Goal: Transaction & Acquisition: Purchase product/service

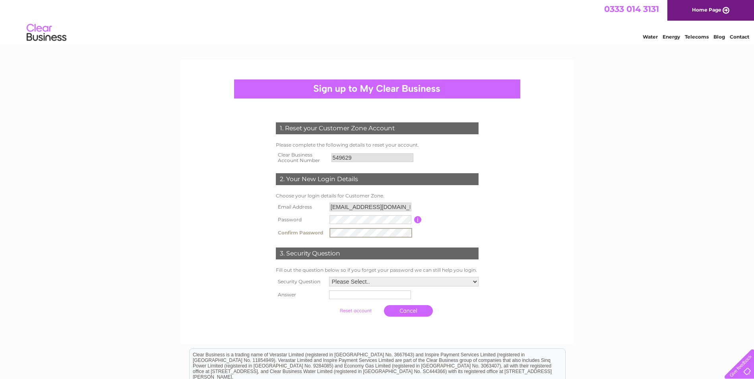
click at [608, 237] on div "1. Reset your Customer Zone Account Please complete the following details to re…" at bounding box center [377, 270] width 754 height 421
click at [399, 287] on td "Please Select.. In what town or city was your first job? In what town or city d…" at bounding box center [403, 281] width 153 height 14
click at [401, 280] on select "Please Select.. In what town or city was your first job? In what town or city d…" at bounding box center [403, 281] width 150 height 10
select select "1"
click at [328, 277] on select "Please Select.. In what town or city was your first job? In what town or city d…" at bounding box center [403, 281] width 150 height 10
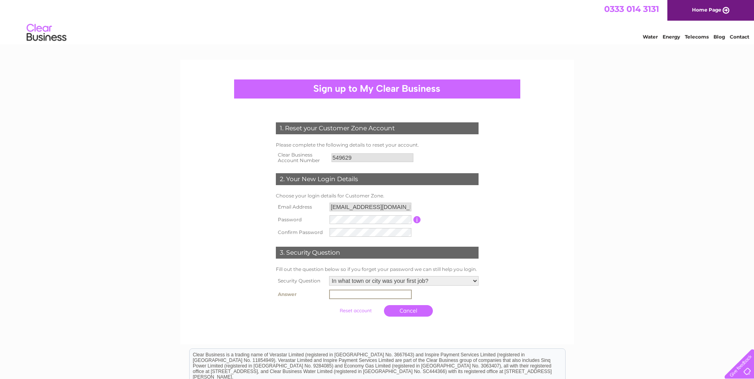
click at [371, 295] on input "text" at bounding box center [370, 295] width 83 height 10
type input "Perth"
click at [359, 313] on input "submit" at bounding box center [355, 310] width 49 height 11
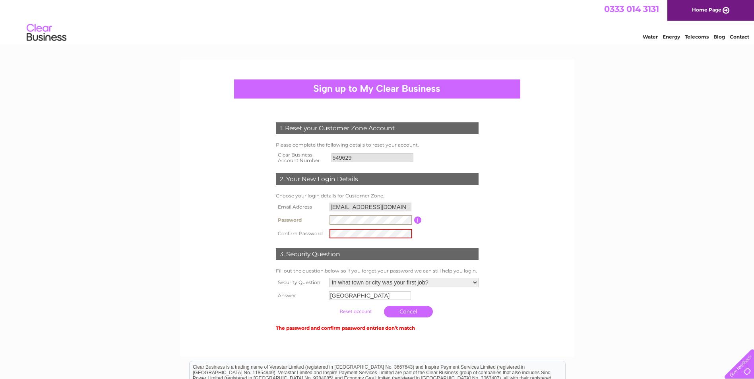
click at [317, 223] on tr "Password Password must be at least 6 characters long" at bounding box center [377, 221] width 207 height 14
click at [328, 233] on td at bounding box center [371, 234] width 87 height 14
click at [357, 309] on input "submit" at bounding box center [355, 311] width 49 height 11
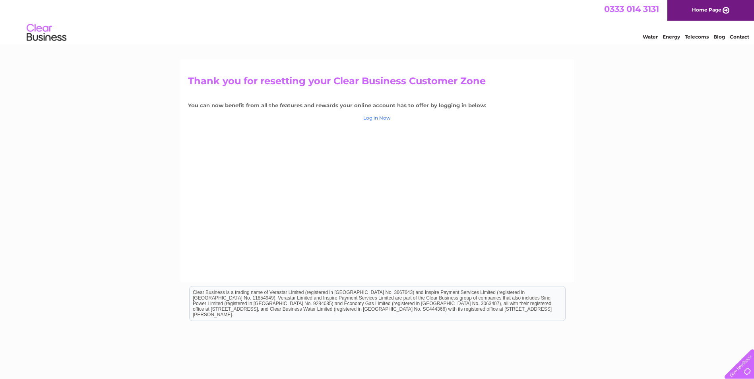
click at [376, 119] on link "Log in Now" at bounding box center [376, 118] width 27 height 6
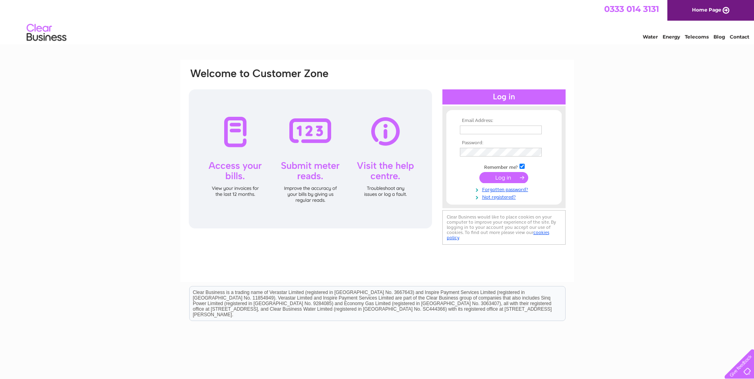
click at [478, 130] on input "text" at bounding box center [501, 130] width 82 height 9
type input "info@mossettavern.co.uk"
click at [502, 174] on input "submit" at bounding box center [504, 177] width 49 height 11
click at [502, 177] on input "submit" at bounding box center [504, 177] width 49 height 11
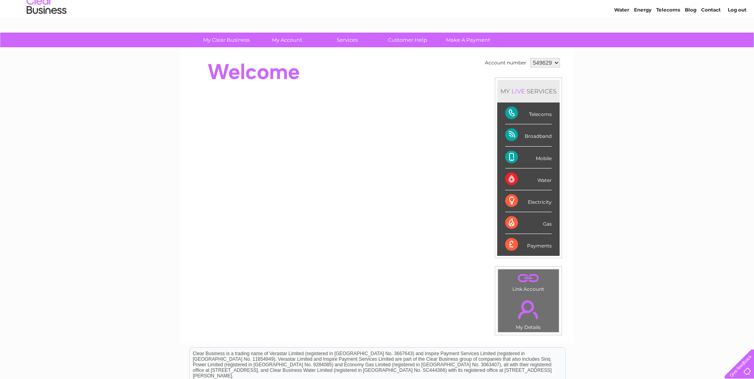
scroll to position [40, 0]
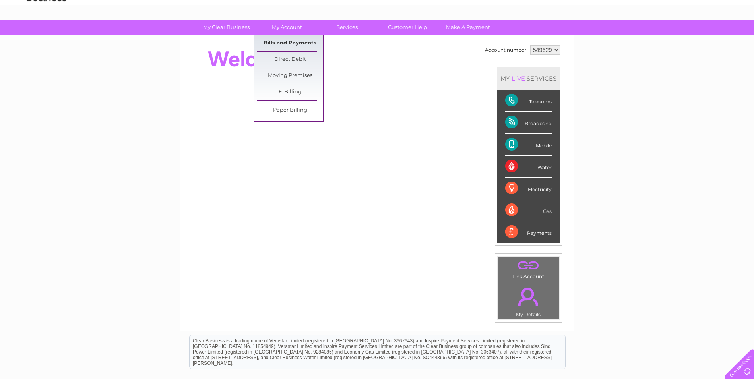
click at [284, 45] on link "Bills and Payments" at bounding box center [290, 43] width 66 height 16
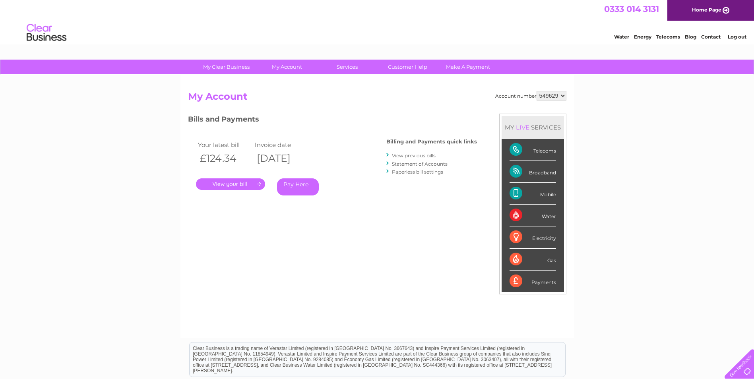
click at [291, 187] on link "Pay Here" at bounding box center [298, 187] width 42 height 17
click at [296, 182] on link "Pay Here" at bounding box center [298, 187] width 42 height 17
click at [294, 184] on link "Pay Here" at bounding box center [298, 187] width 42 height 17
click at [293, 185] on link "Pay Here" at bounding box center [298, 187] width 42 height 17
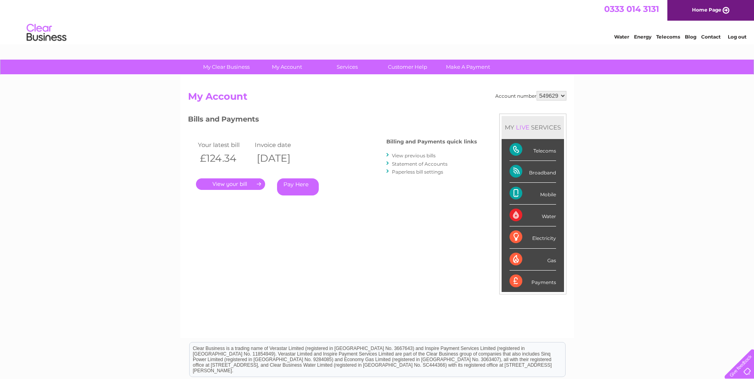
click at [300, 185] on link "Pay Here" at bounding box center [298, 187] width 42 height 17
